Goal: Task Accomplishment & Management: Complete application form

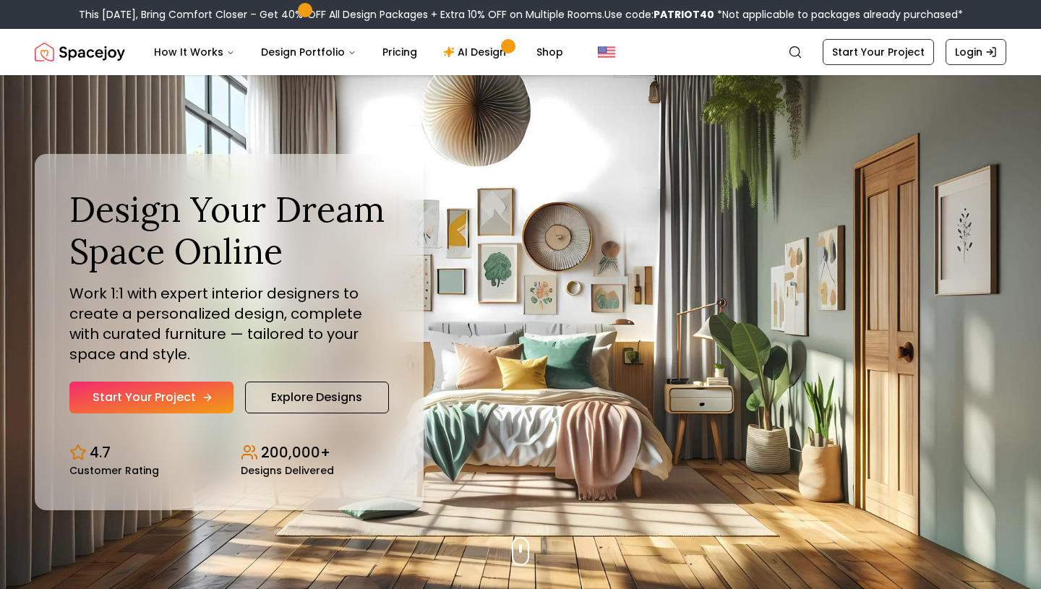
click at [174, 388] on link "Start Your Project" at bounding box center [151, 398] width 164 height 32
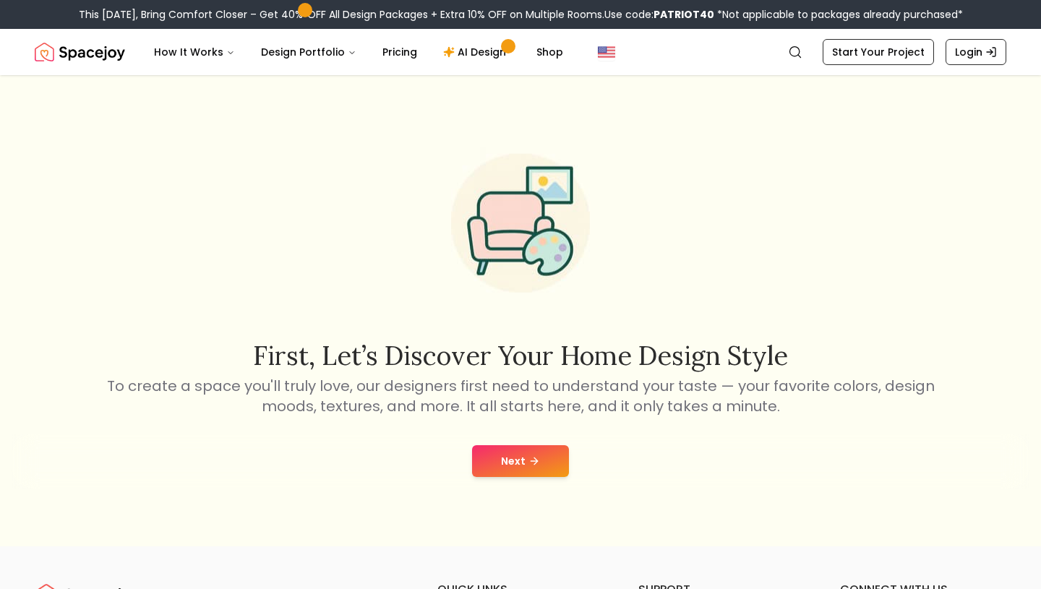
click at [533, 446] on button "Next" at bounding box center [520, 461] width 97 height 32
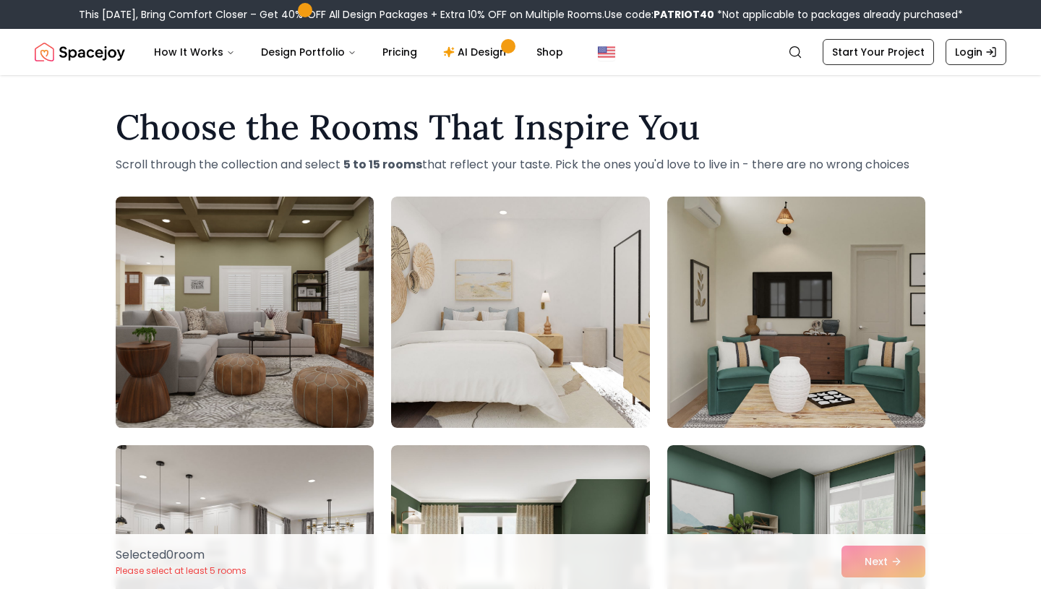
click at [289, 281] on img at bounding box center [244, 312] width 271 height 243
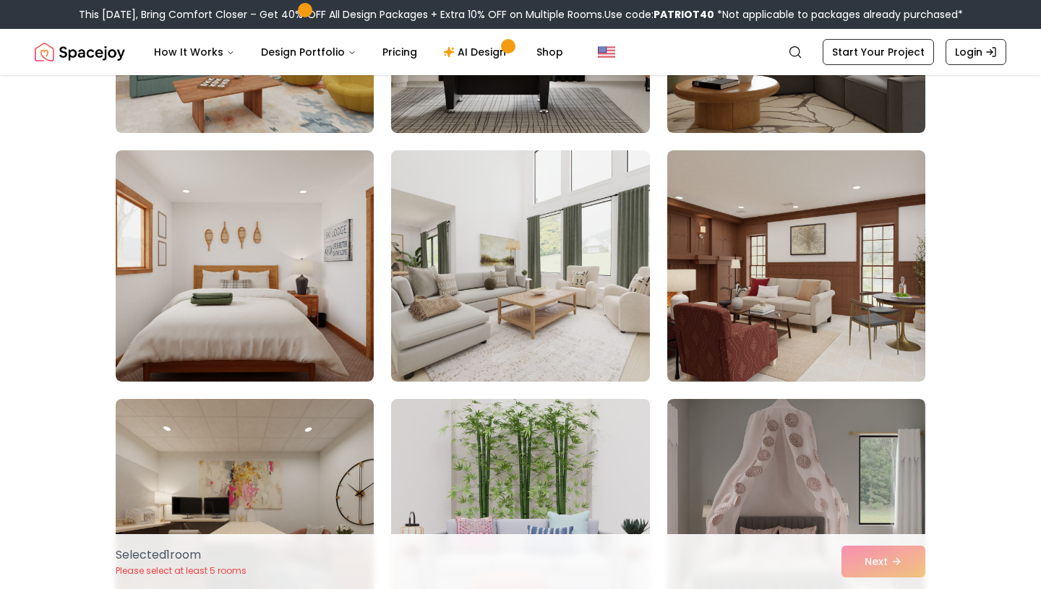
scroll to position [1042, 0]
click at [545, 316] on img at bounding box center [520, 265] width 258 height 231
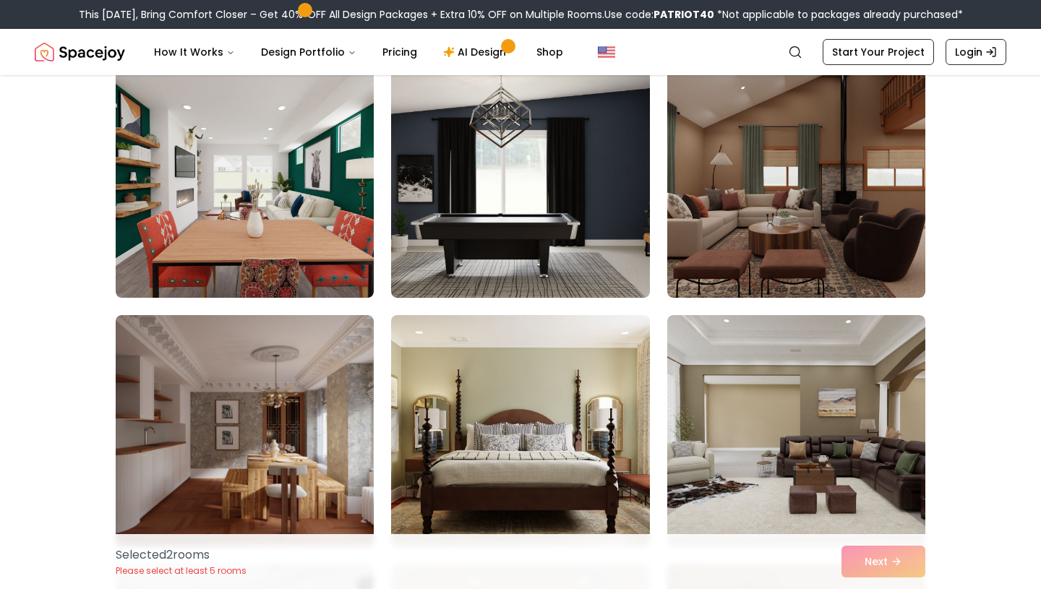
scroll to position [1873, 0]
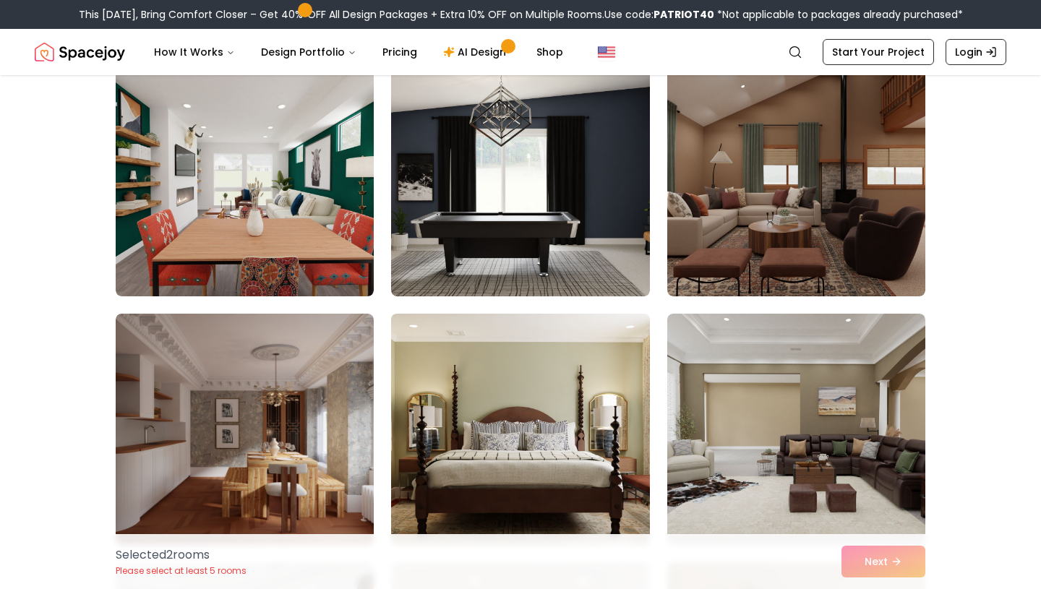
click at [502, 404] on img at bounding box center [520, 429] width 271 height 243
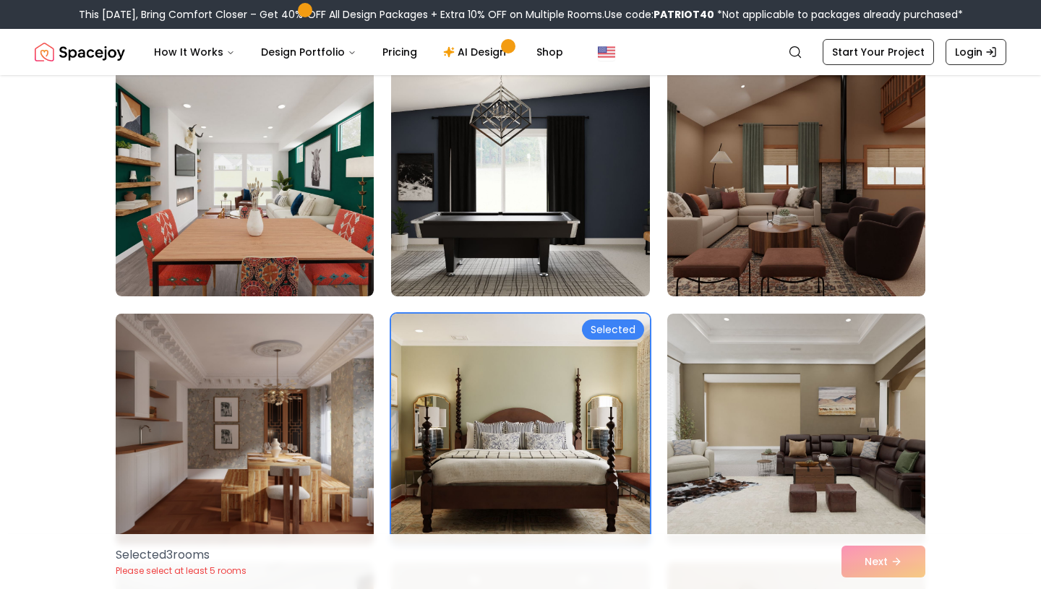
click at [273, 477] on img at bounding box center [244, 429] width 271 height 243
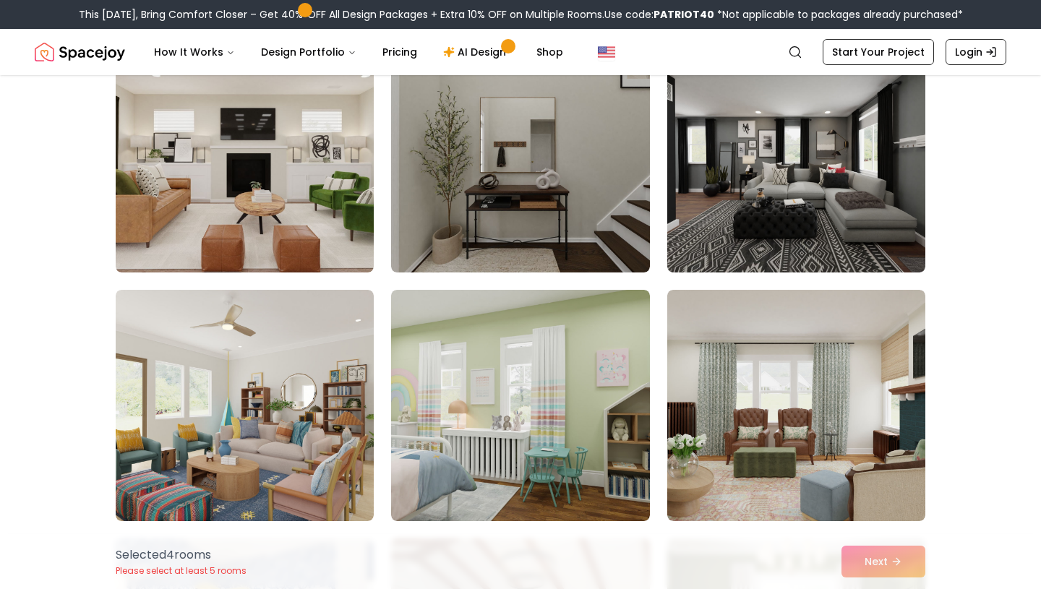
scroll to position [3141, 0]
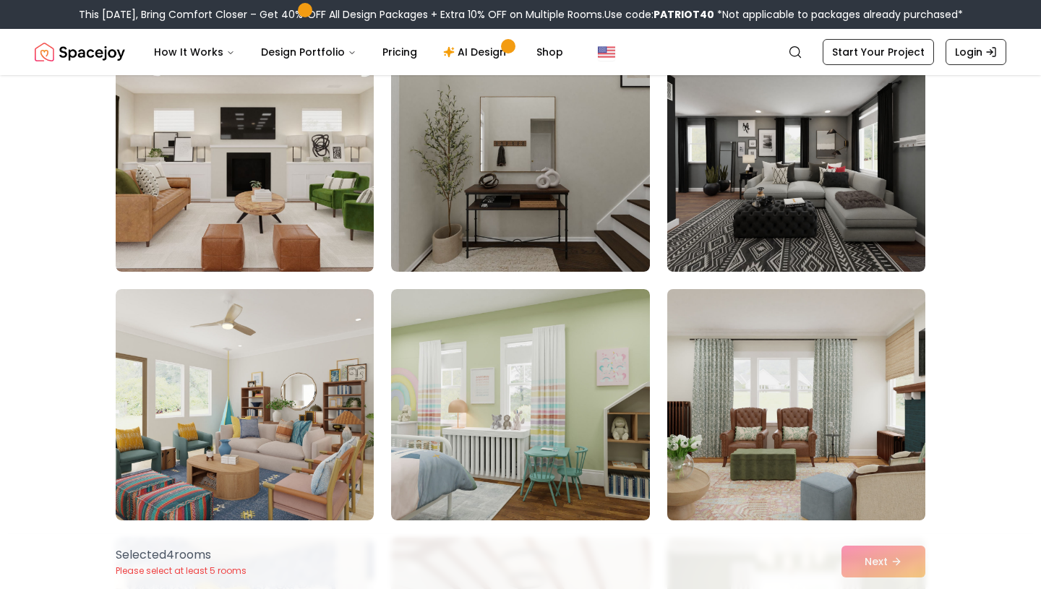
click at [785, 335] on img at bounding box center [796, 404] width 271 height 243
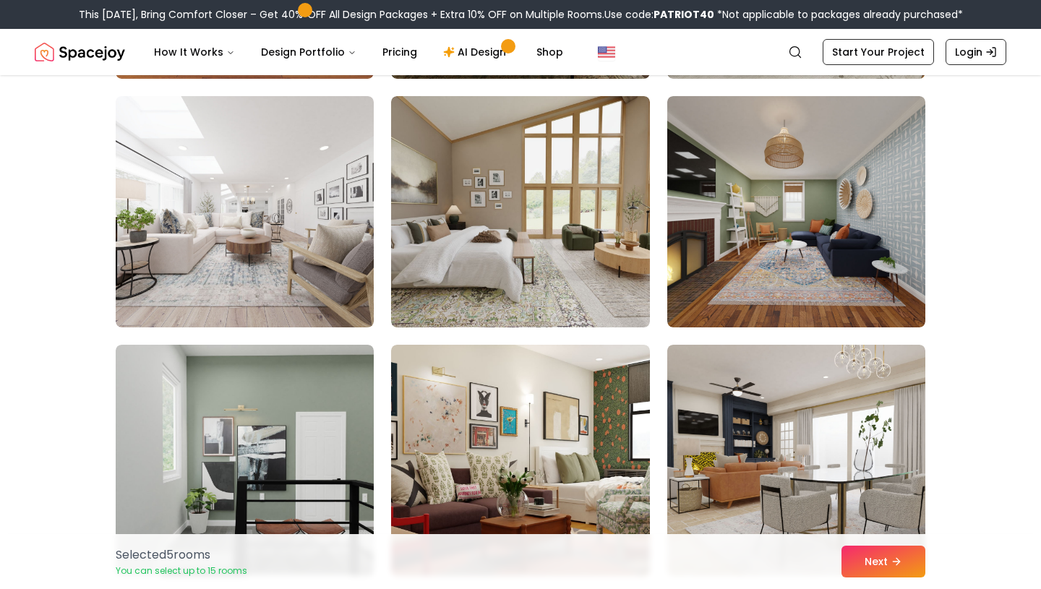
scroll to position [4828, 0]
click at [868, 569] on button "Next" at bounding box center [884, 562] width 84 height 32
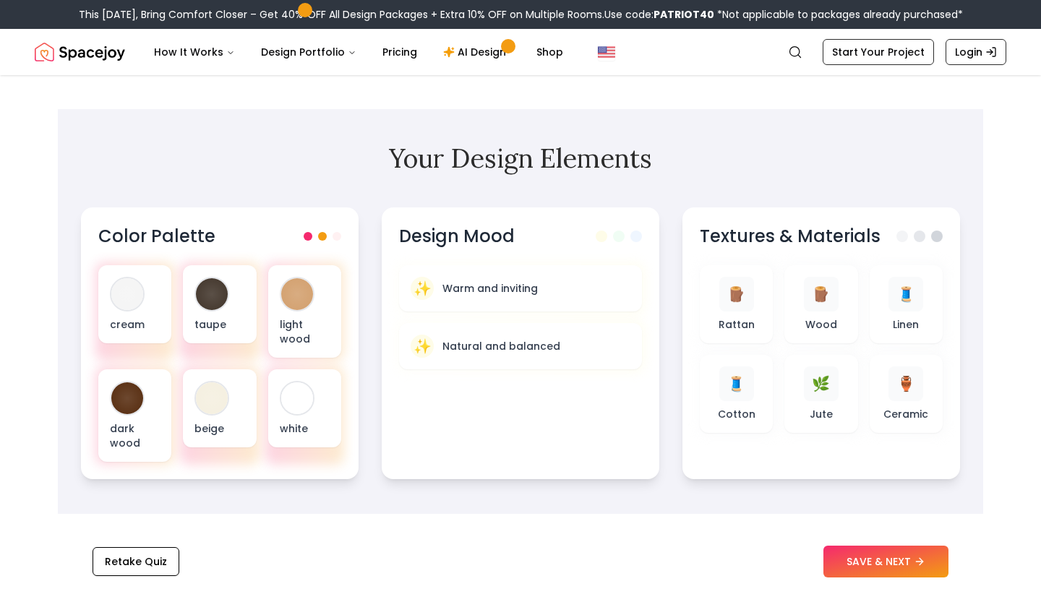
scroll to position [393, 0]
click at [869, 556] on button "SAVE & NEXT" at bounding box center [886, 562] width 125 height 32
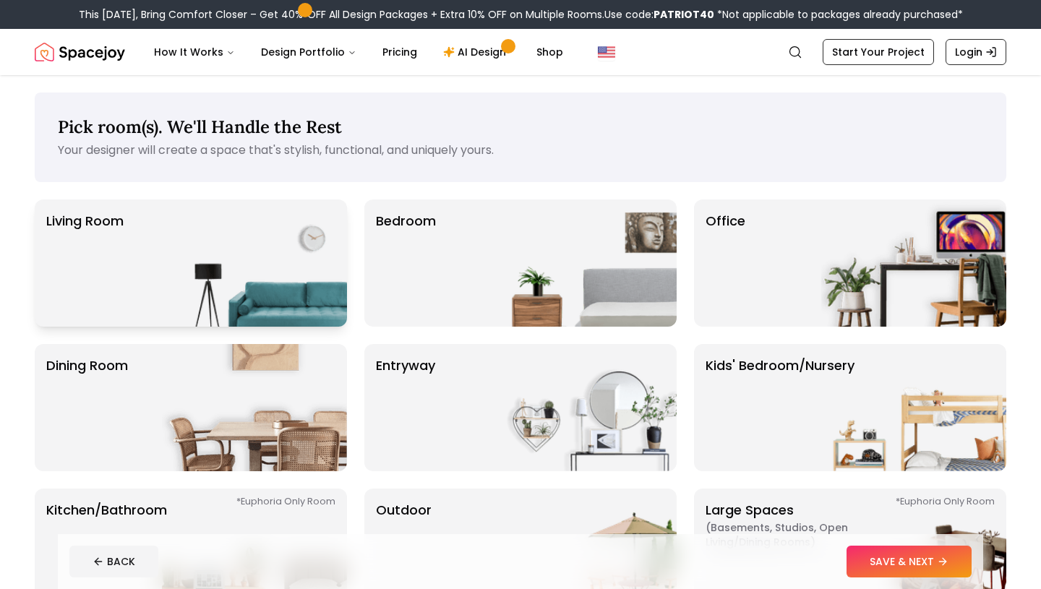
click at [298, 255] on img at bounding box center [254, 263] width 185 height 127
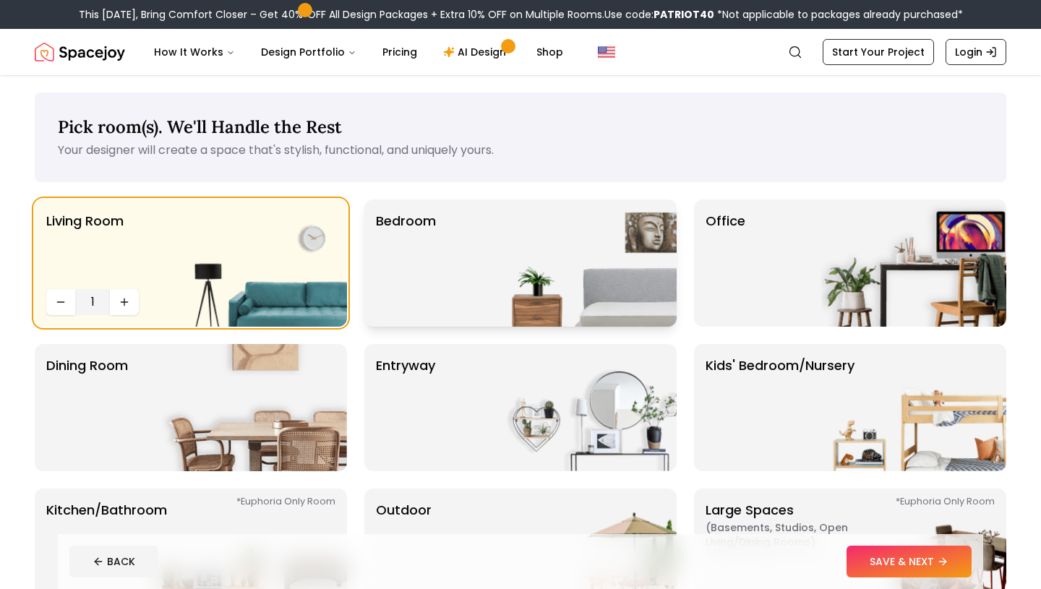
click at [446, 301] on div "Bedroom" at bounding box center [520, 263] width 312 height 127
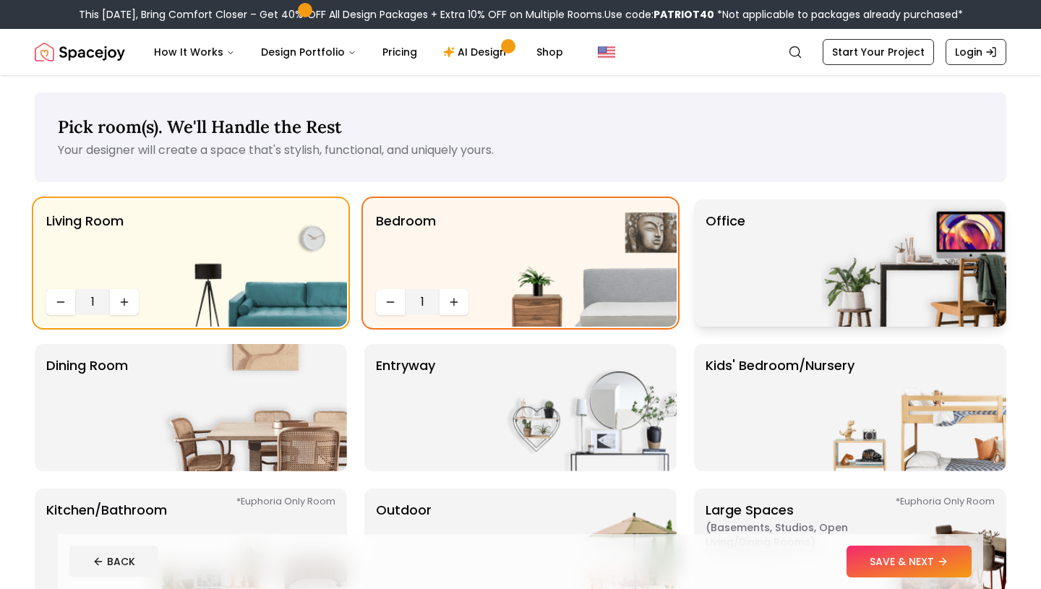
click at [785, 235] on div "Office" at bounding box center [850, 263] width 312 height 127
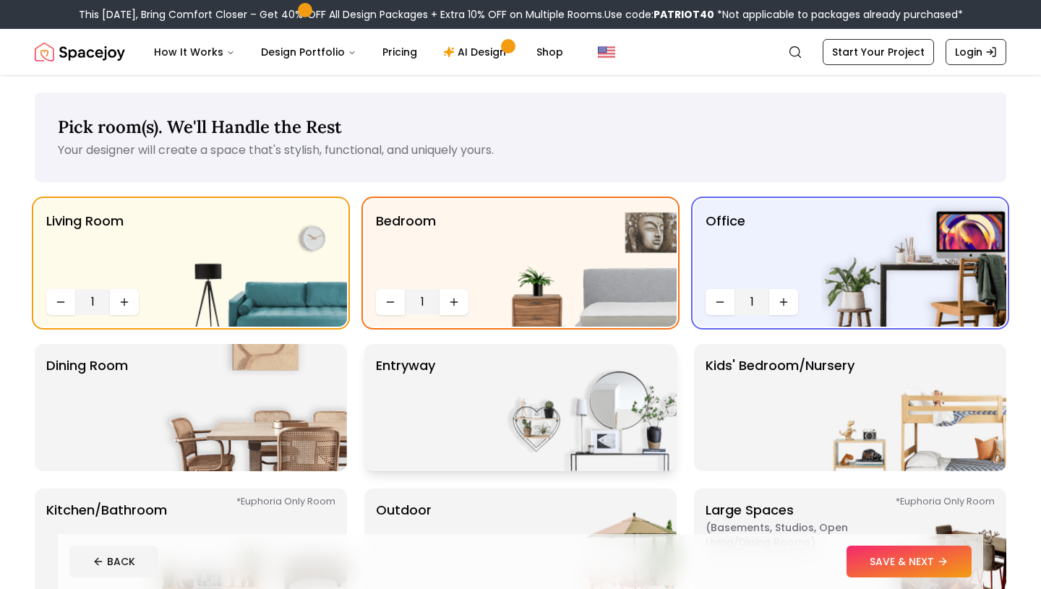
click at [613, 404] on img at bounding box center [584, 407] width 185 height 127
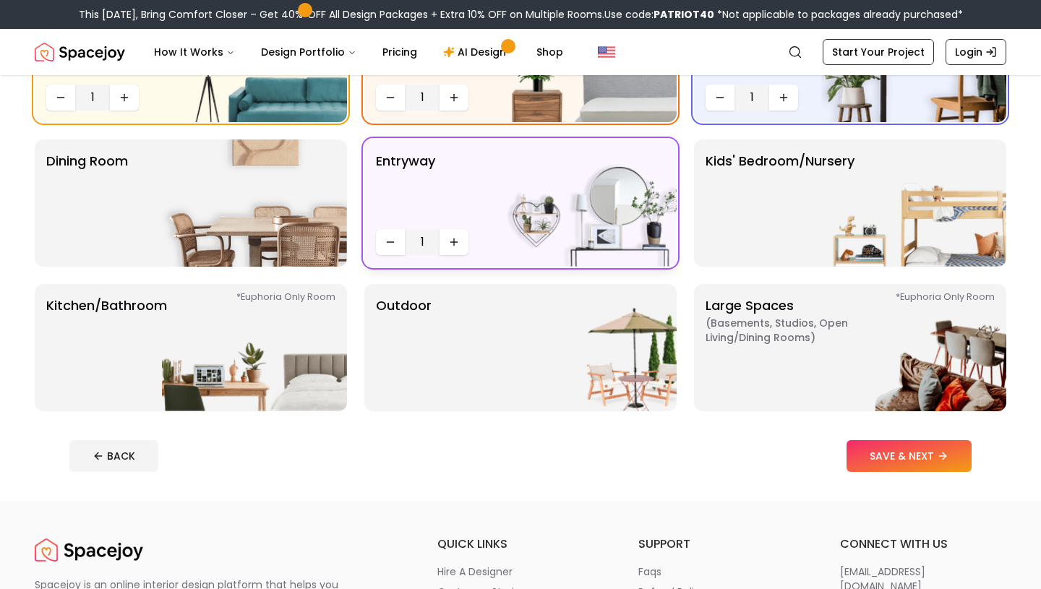
scroll to position [205, 0]
click at [586, 370] on img at bounding box center [584, 346] width 185 height 127
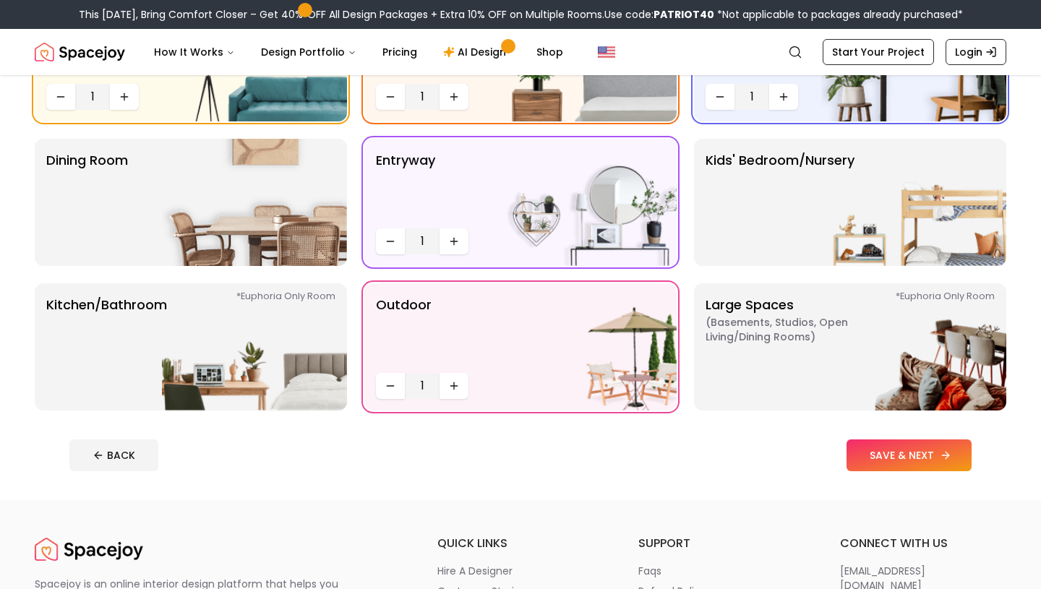
click at [863, 462] on button "SAVE & NEXT" at bounding box center [909, 456] width 125 height 32
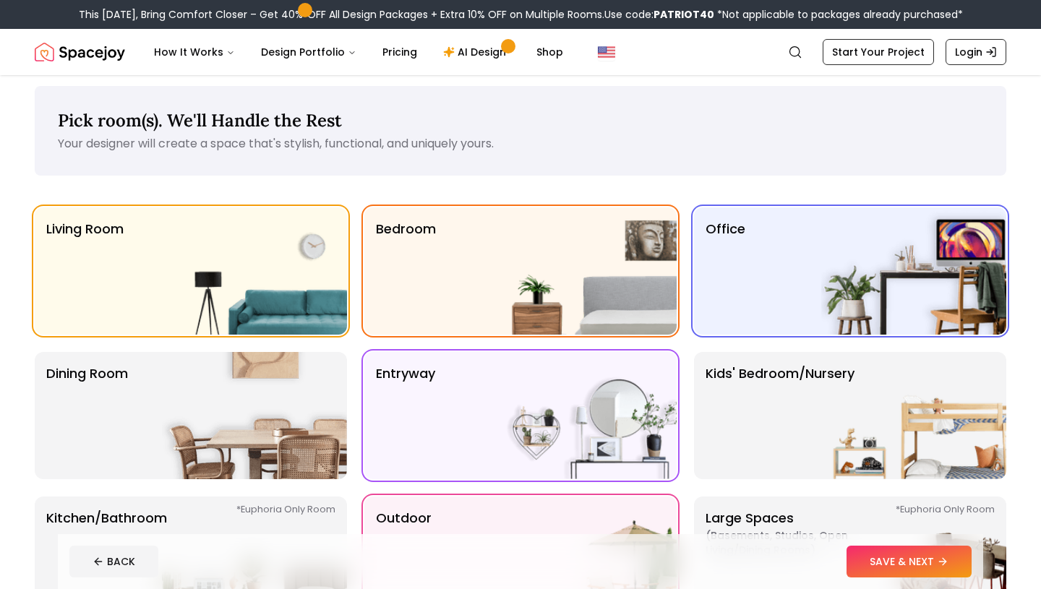
scroll to position [13, 0]
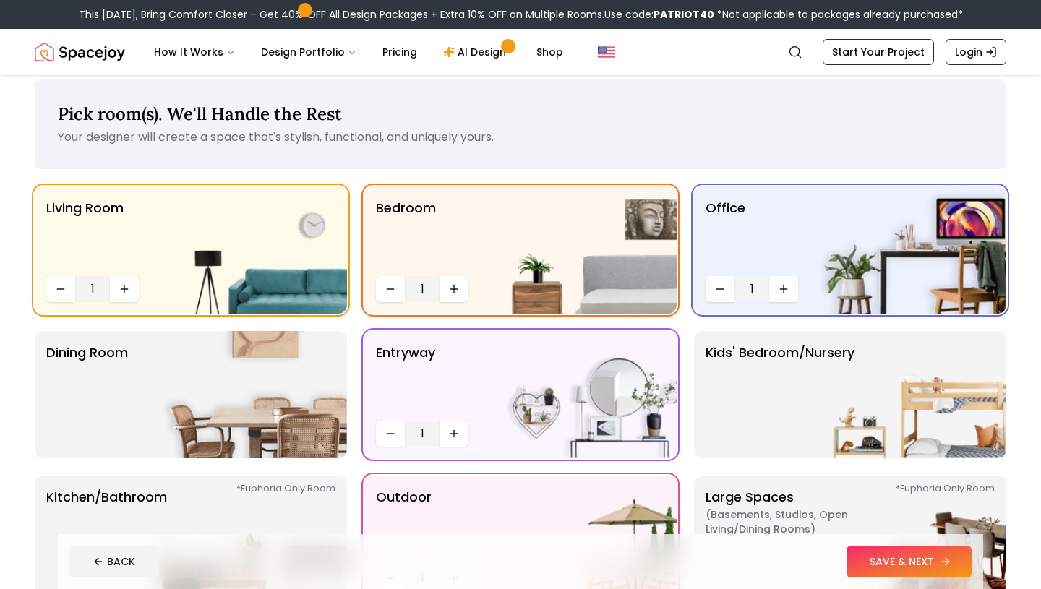
click at [895, 557] on button "SAVE & NEXT" at bounding box center [909, 562] width 125 height 32
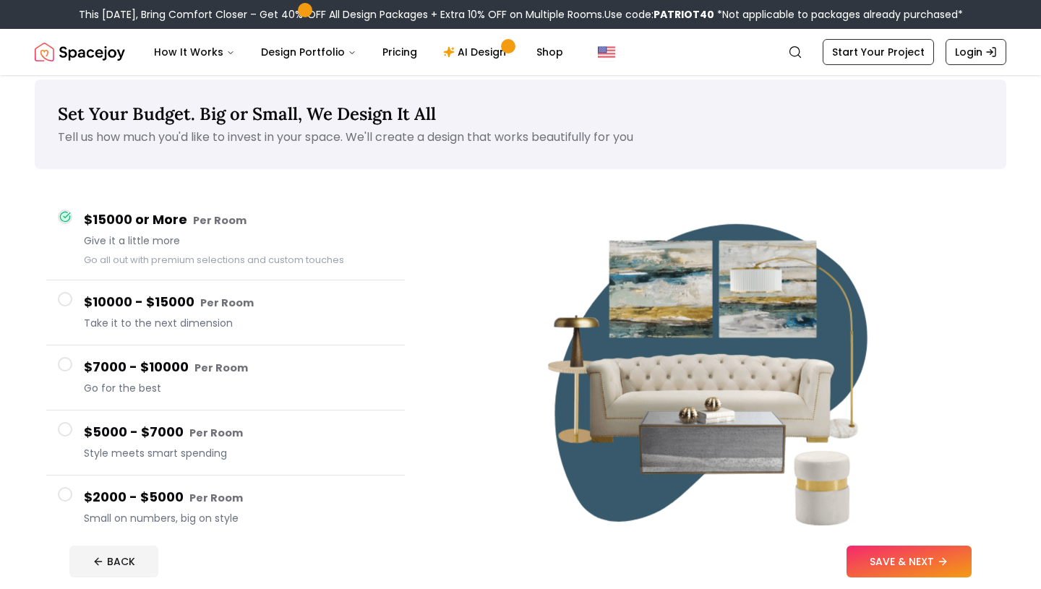
click at [895, 555] on button "SAVE & NEXT" at bounding box center [909, 562] width 125 height 32
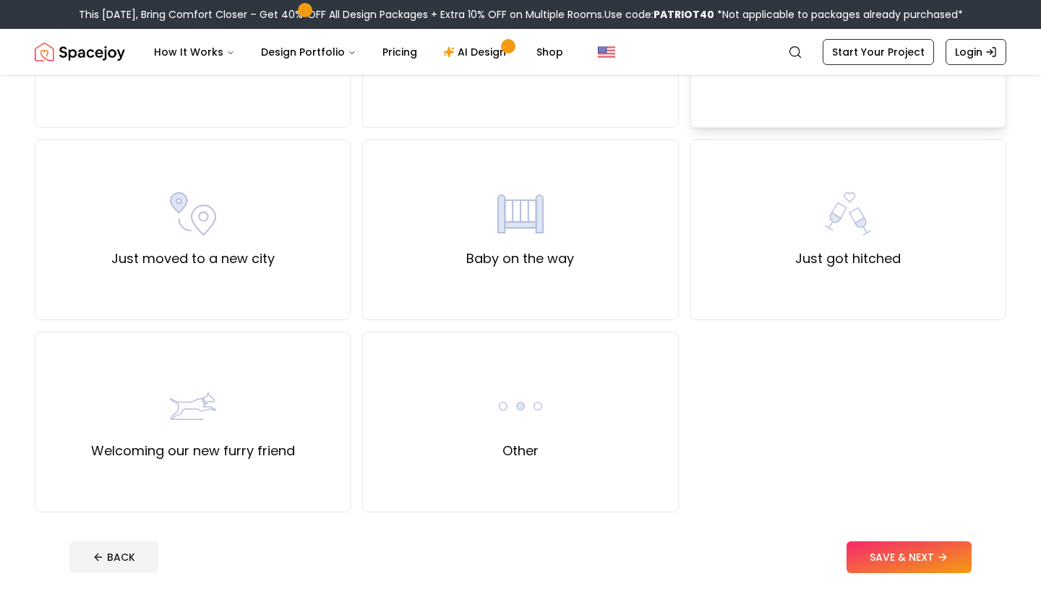
scroll to position [448, 0]
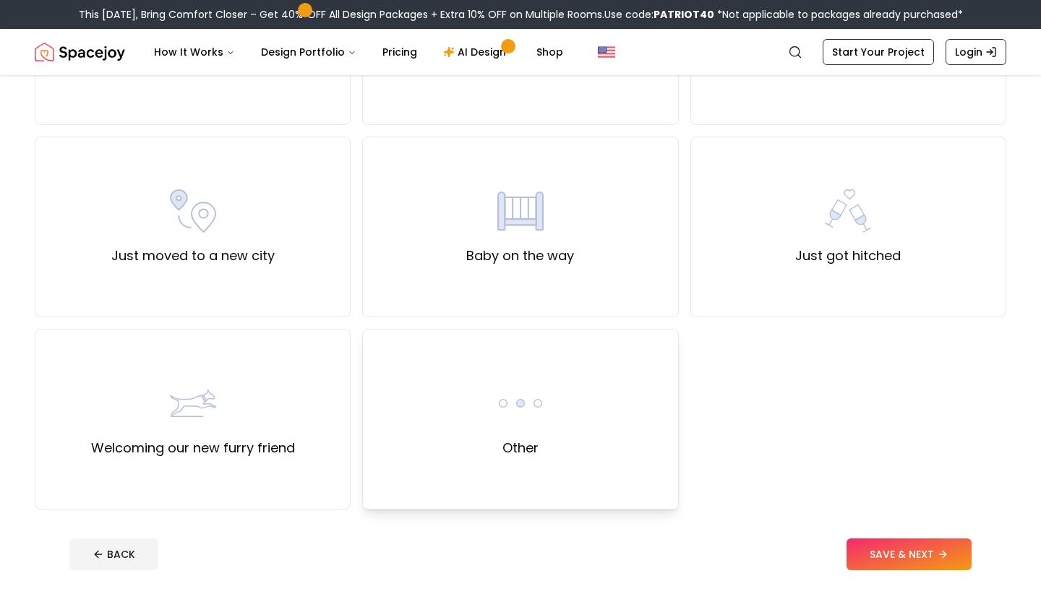
click at [615, 414] on div "Other" at bounding box center [520, 419] width 316 height 181
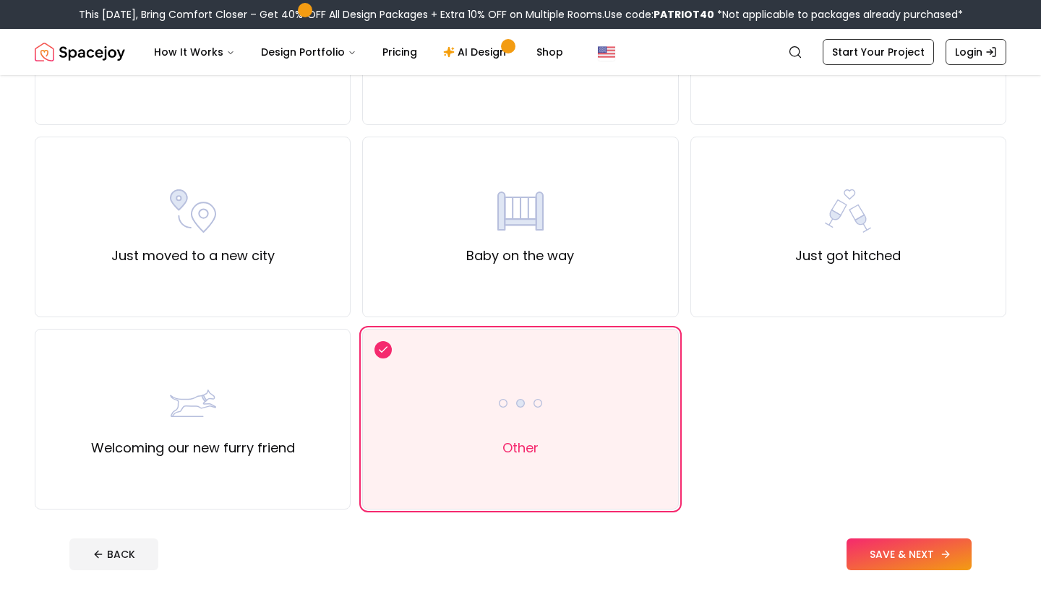
click at [861, 546] on button "SAVE & NEXT" at bounding box center [909, 555] width 125 height 32
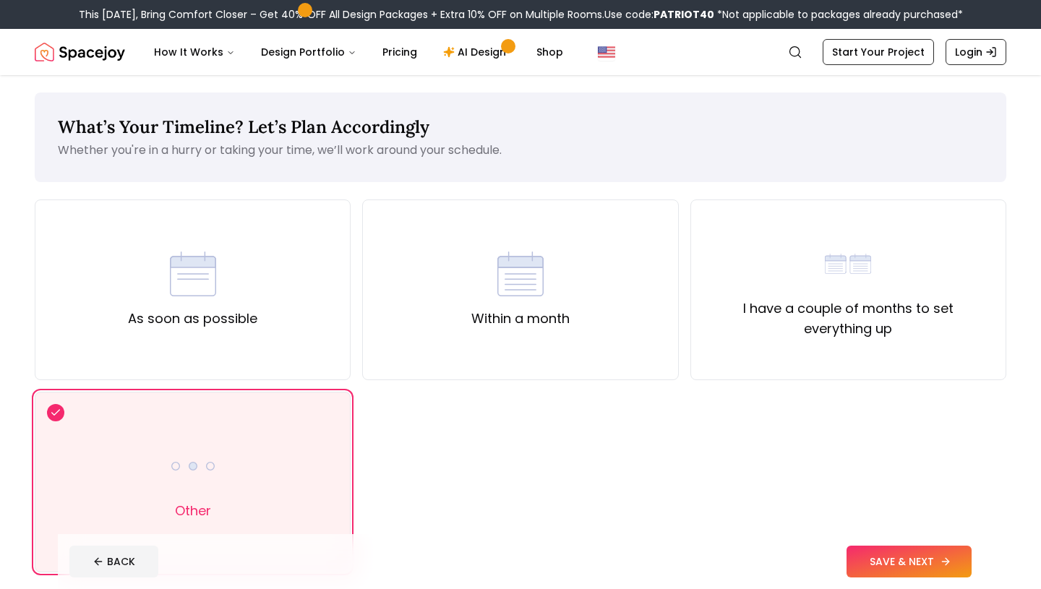
click at [931, 556] on button "SAVE & NEXT" at bounding box center [909, 562] width 125 height 32
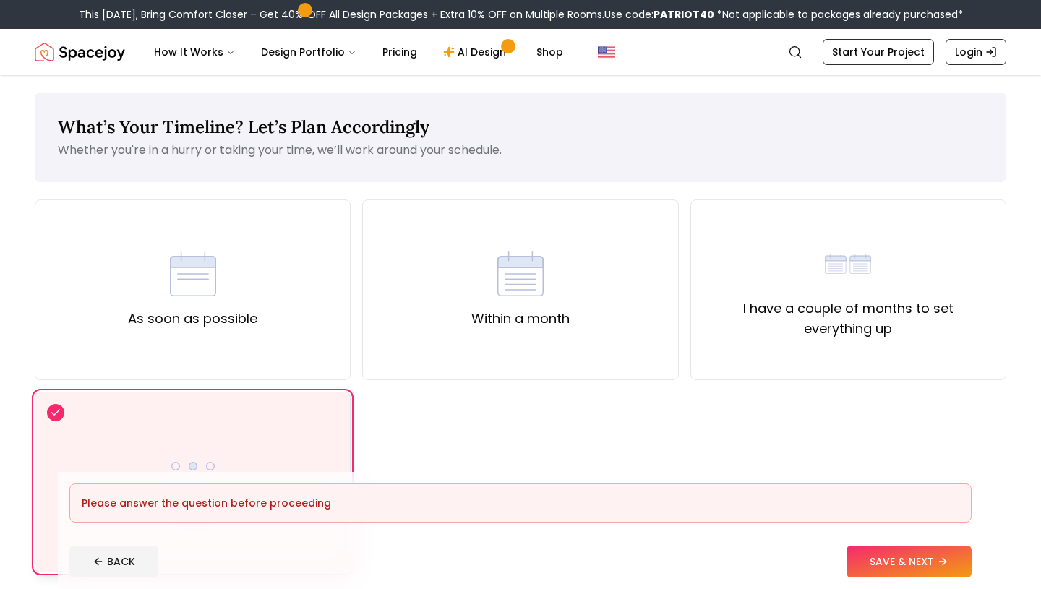
click at [286, 434] on div "Other" at bounding box center [193, 482] width 316 height 181
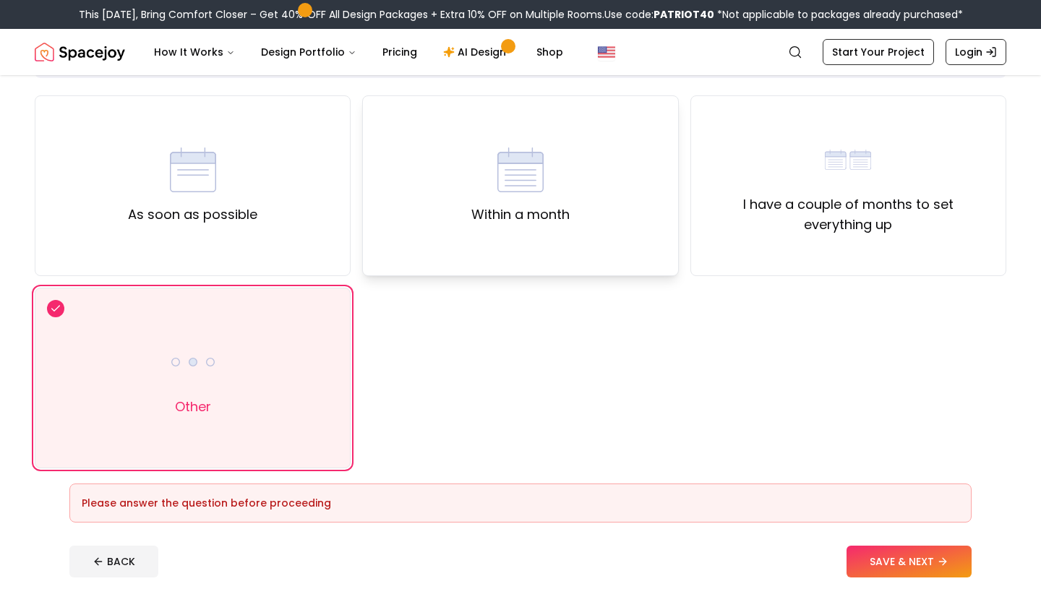
scroll to position [103, 0]
click at [769, 187] on div "I have a couple of months to set everything up" at bounding box center [848, 186] width 291 height 98
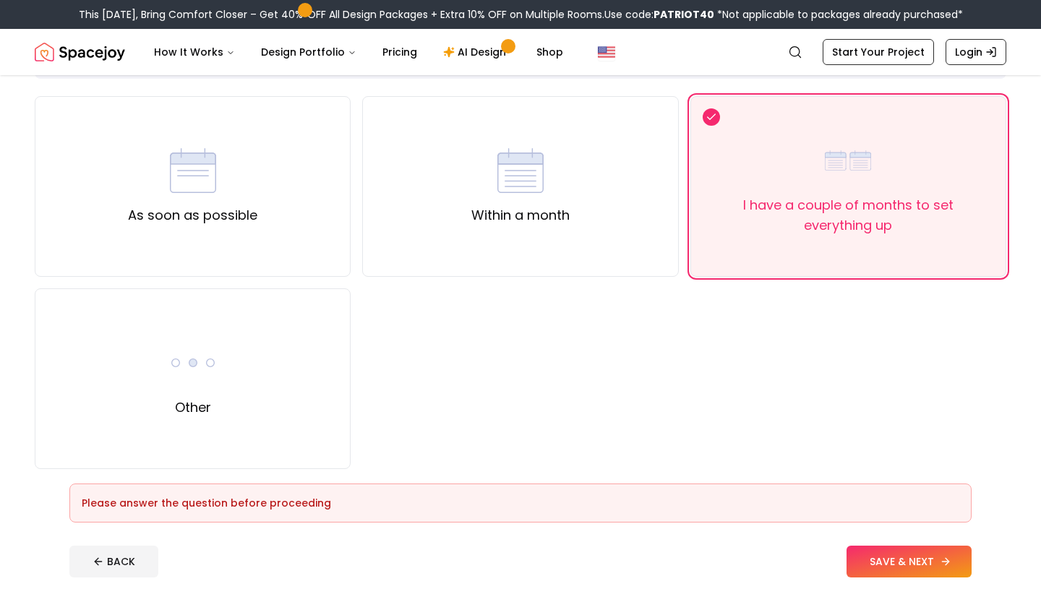
click at [871, 548] on button "SAVE & NEXT" at bounding box center [909, 562] width 125 height 32
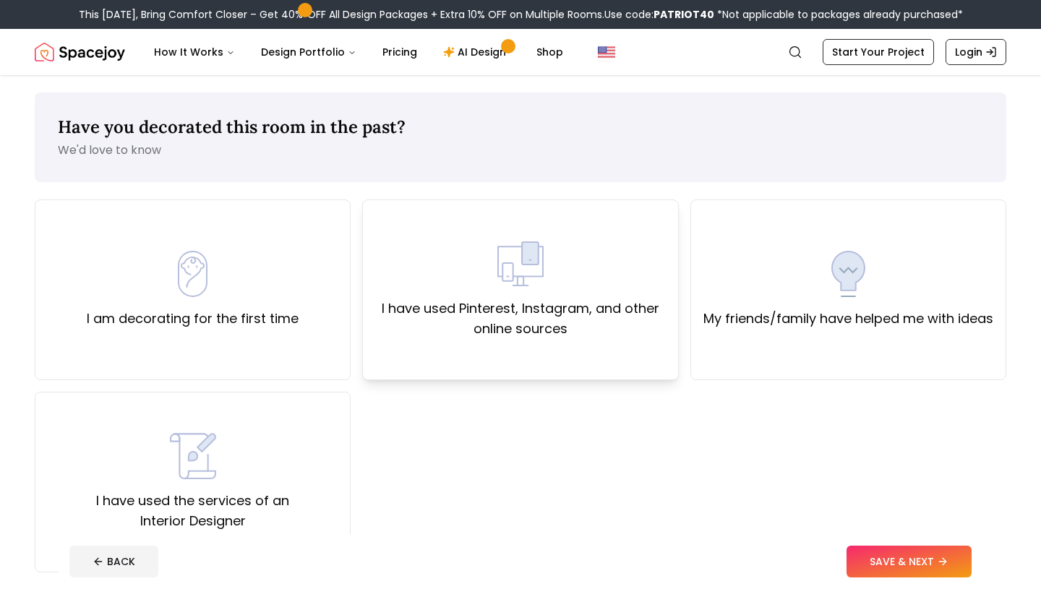
click at [527, 301] on label "I have used Pinterest, Instagram, and other online sources" at bounding box center [520, 319] width 291 height 40
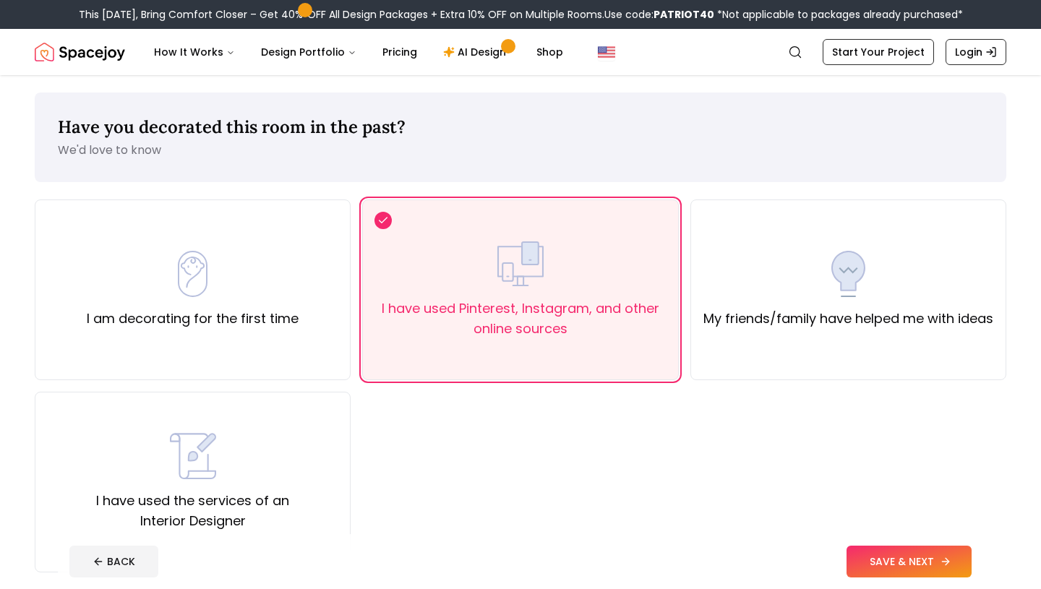
click at [893, 554] on button "SAVE & NEXT" at bounding box center [909, 562] width 125 height 32
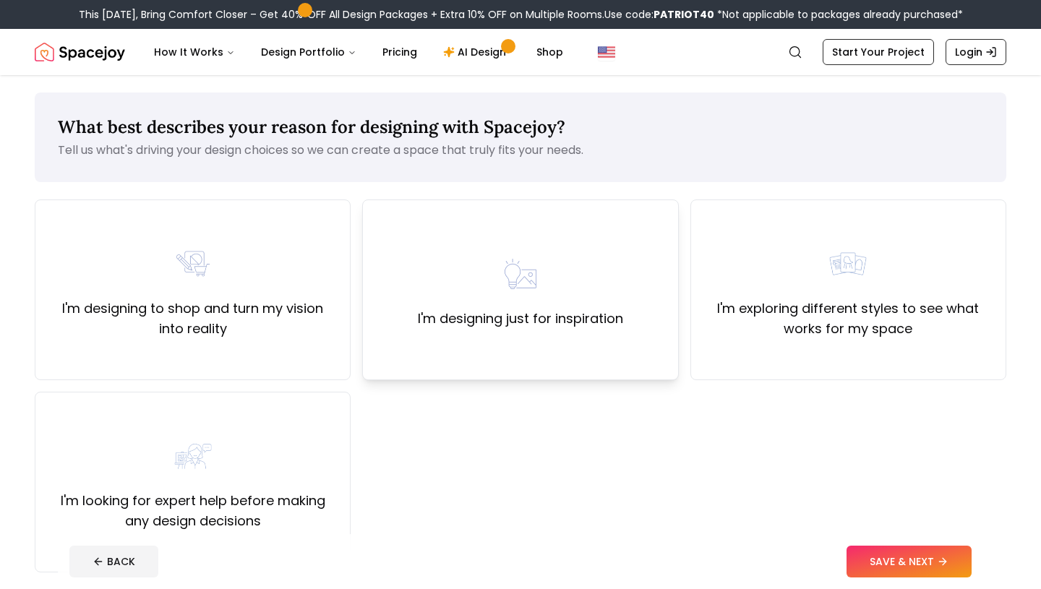
click at [581, 332] on div "I'm designing just for inspiration" at bounding box center [520, 290] width 316 height 181
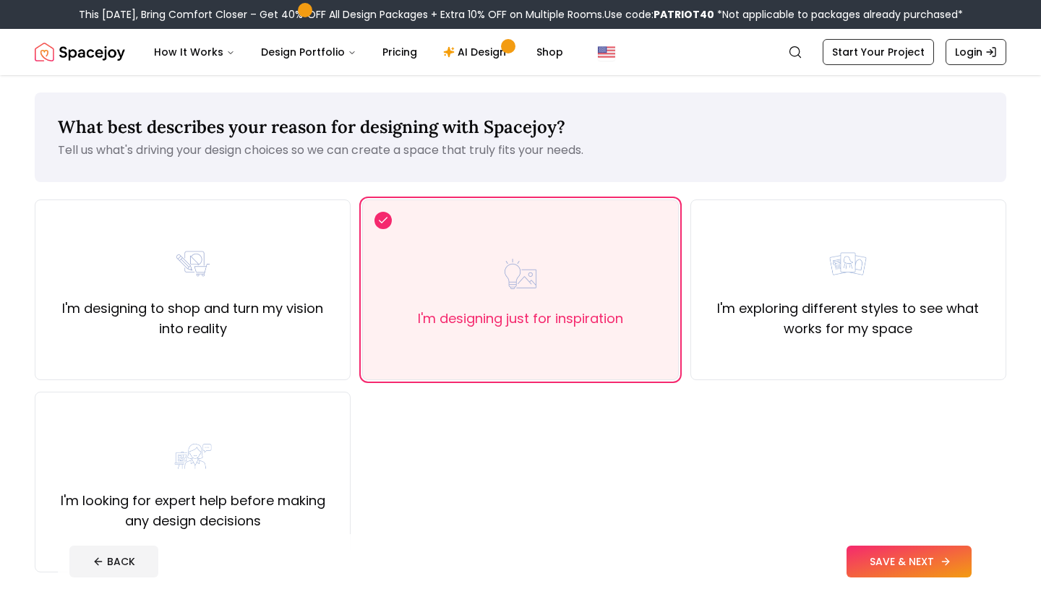
click at [875, 557] on button "SAVE & NEXT" at bounding box center [909, 562] width 125 height 32
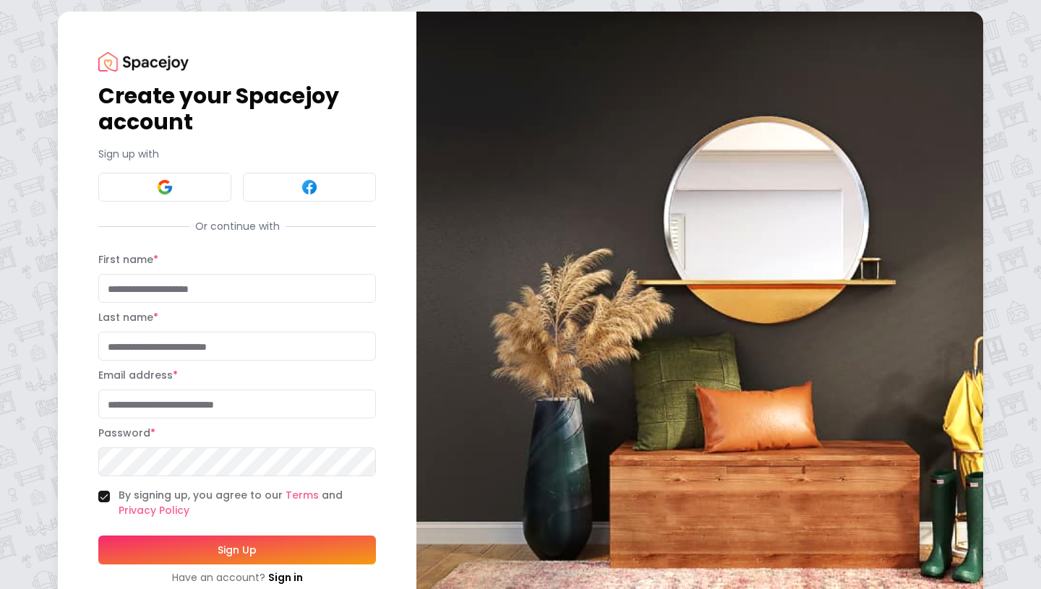
click at [161, 203] on div "Create your Spacejoy account Sign up with Or continue with First name * Last na…" at bounding box center [237, 318] width 278 height 533
click at [161, 194] on img at bounding box center [164, 187] width 17 height 17
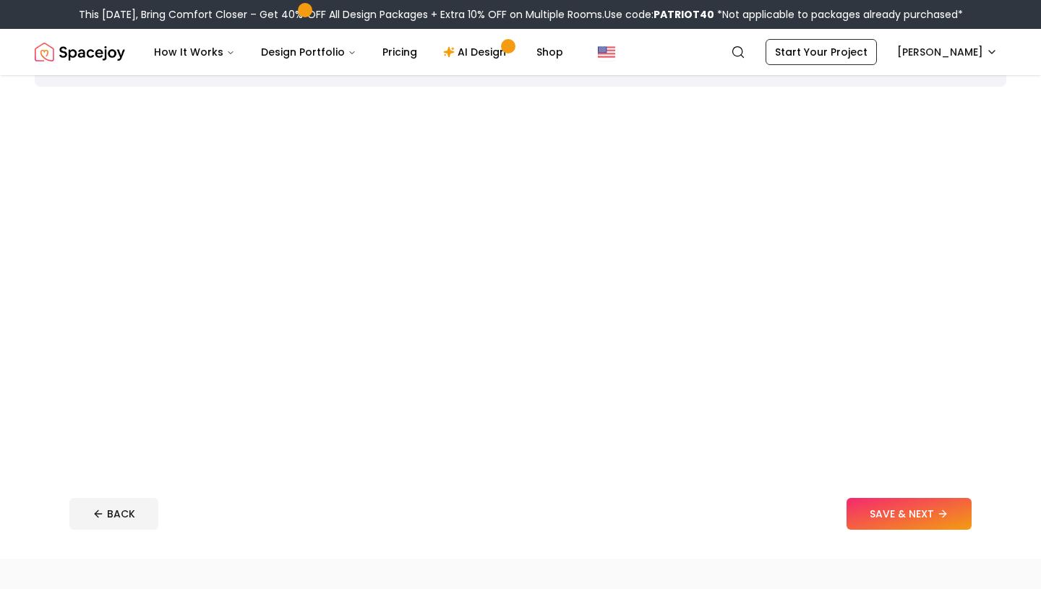
scroll to position [13, 0]
